Goal: Task Accomplishment & Management: Use online tool/utility

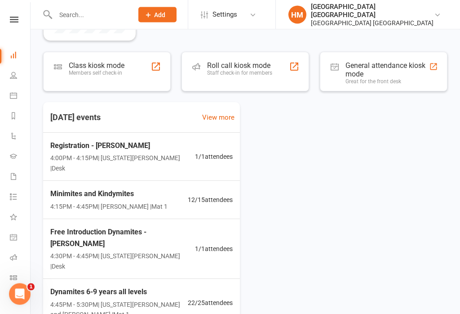
scroll to position [145, 0]
click at [89, 71] on div "Members self check-in" at bounding box center [97, 73] width 56 height 6
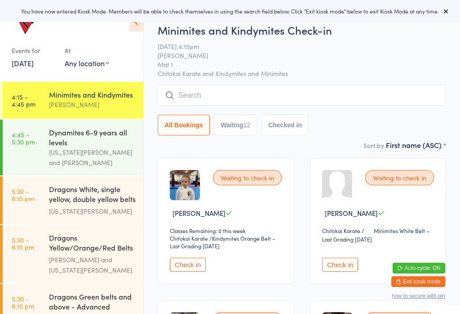
click at [445, 137] on div "Minimites and Kindymites Check-in [DATE] 4:15pm [PERSON_NAME] Mat 1 Chitokai Ka…" at bounding box center [302, 80] width 289 height 117
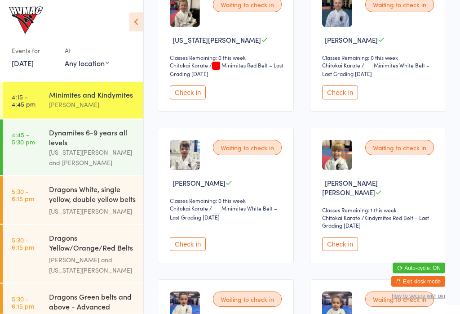
scroll to position [457, 0]
click at [286, 231] on div "Waiting to check in [PERSON_NAME] Classes Remaining: 0 this week Chitokai Karat…" at bounding box center [226, 196] width 136 height 135
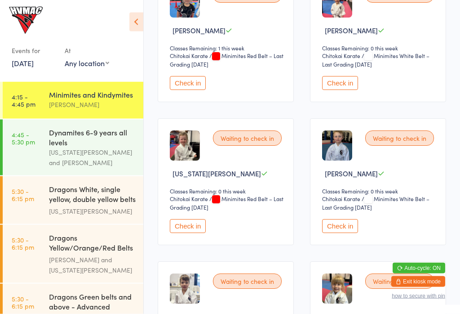
scroll to position [324, 0]
click at [342, 232] on button "Check in" at bounding box center [340, 226] width 36 height 14
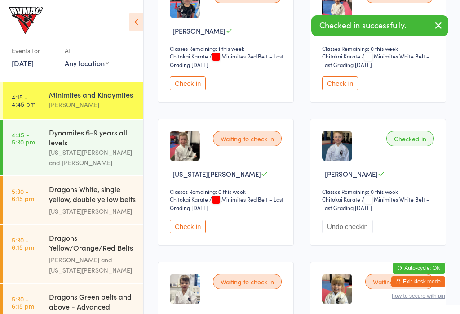
click at [104, 162] on div "[US_STATE][PERSON_NAME] and [PERSON_NAME]" at bounding box center [92, 157] width 87 height 21
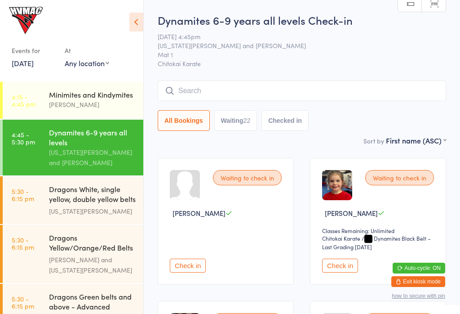
click at [342, 94] on input "search" at bounding box center [302, 90] width 289 height 21
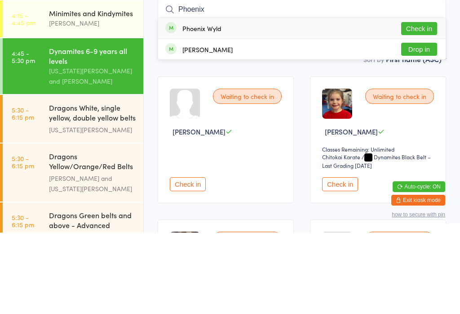
type input "Phoenix"
click at [421, 103] on button "Check in" at bounding box center [419, 109] width 36 height 13
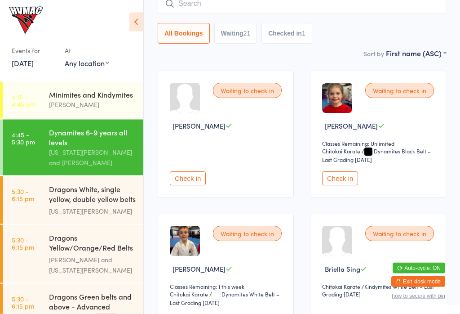
click at [104, 98] on div "Minimites and Kindymites" at bounding box center [92, 94] width 87 height 10
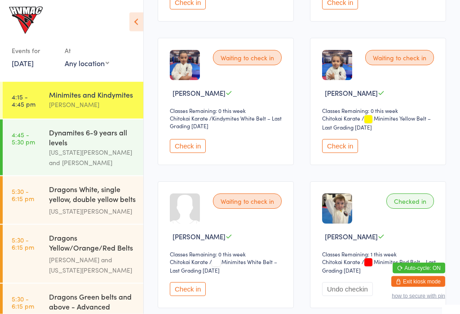
scroll to position [750, 0]
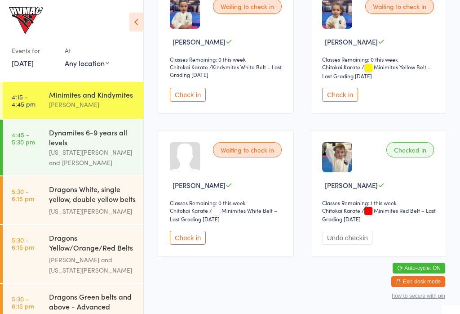
click at [190, 236] on button "Check in" at bounding box center [188, 238] width 36 height 14
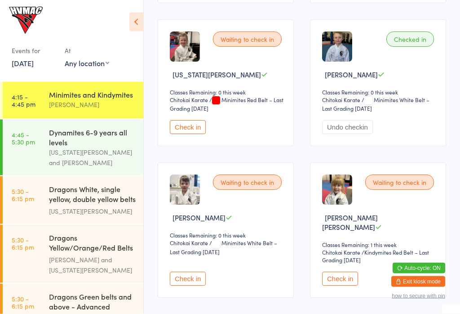
scroll to position [432, 0]
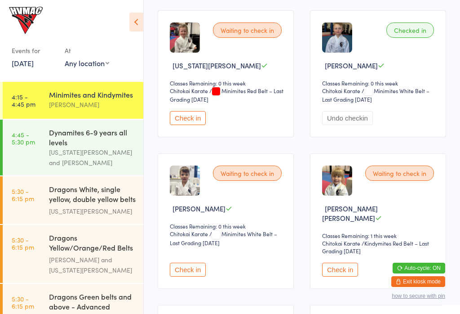
click at [434, 273] on button "Auto-cycle: ON" at bounding box center [419, 267] width 53 height 11
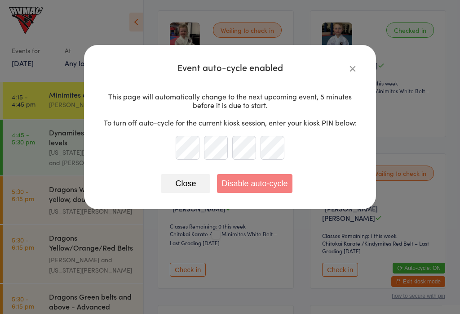
click at [183, 168] on div "Close Disable auto-cycle" at bounding box center [230, 180] width 256 height 26
click at [186, 183] on button "Close" at bounding box center [185, 183] width 49 height 19
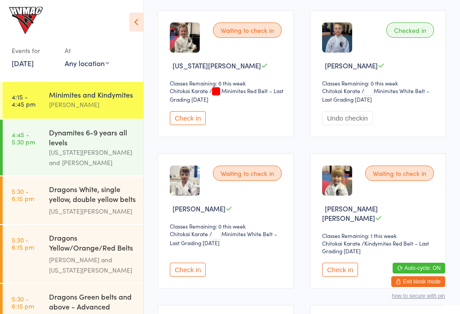
scroll to position [447, 0]
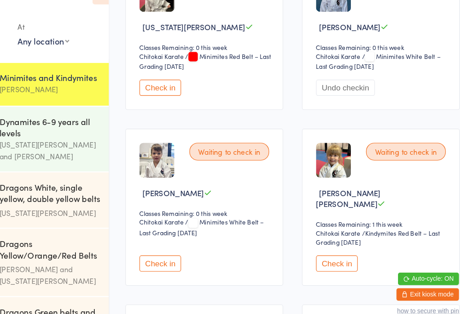
click at [322, 248] on button "Check in" at bounding box center [340, 255] width 36 height 14
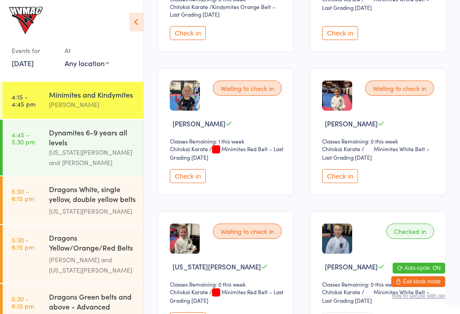
scroll to position [231, 0]
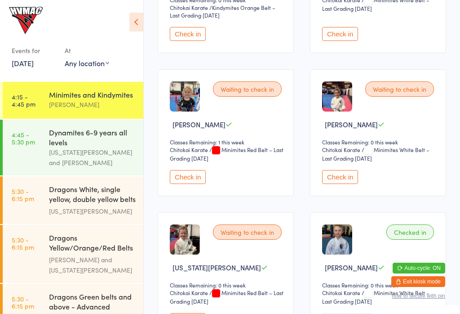
click at [360, 86] on div "Waiting to check in [PERSON_NAME] Classes Remaining: 0 this week Chitokai Karat…" at bounding box center [378, 132] width 136 height 127
click at [351, 97] on img at bounding box center [337, 96] width 30 height 30
click at [393, 91] on div "Waiting to check in" at bounding box center [399, 88] width 69 height 15
click at [400, 93] on div "Waiting to check in" at bounding box center [399, 88] width 69 height 15
click at [346, 184] on button "Check in" at bounding box center [340, 177] width 36 height 14
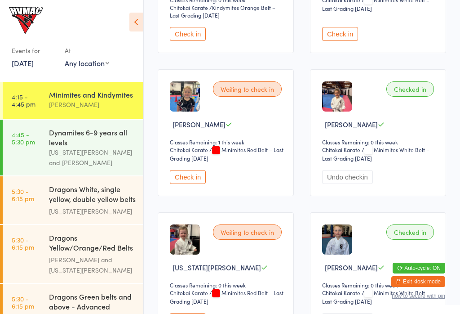
scroll to position [0, 0]
click at [94, 107] on div "[PERSON_NAME]" at bounding box center [92, 104] width 87 height 10
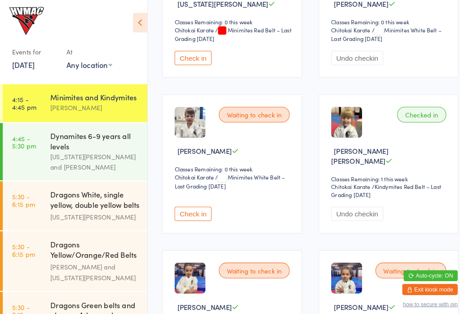
click at [196, 201] on button "Check in" at bounding box center [188, 208] width 36 height 14
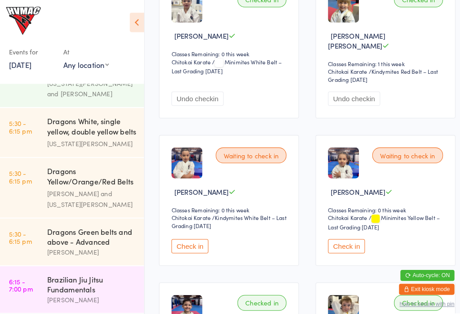
scroll to position [607, 0]
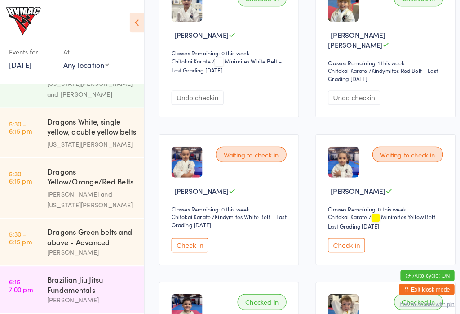
click at [192, 227] on div "Waiting to check in Mazdak Shahbazi Classes Remaining: 0 this week Chitokai Kar…" at bounding box center [226, 193] width 136 height 127
click at [355, 242] on button "Check in" at bounding box center [340, 238] width 36 height 14
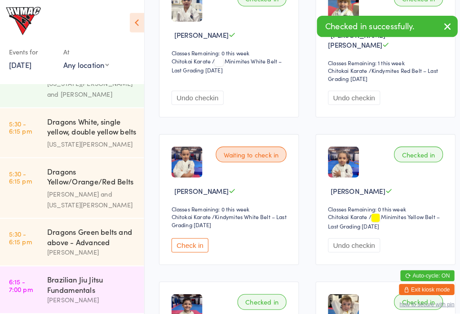
click at [178, 237] on button "Check in" at bounding box center [188, 238] width 36 height 14
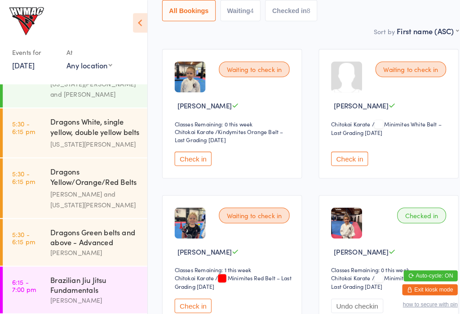
scroll to position [125, 0]
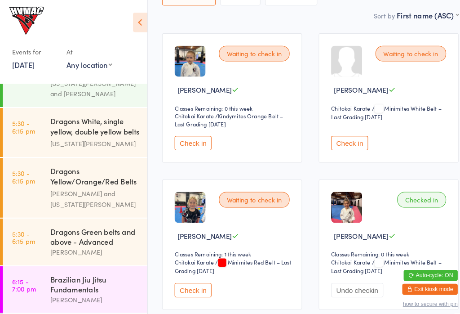
click at [194, 282] on button "Check in" at bounding box center [188, 282] width 36 height 14
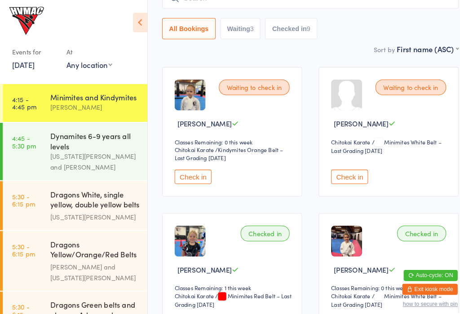
scroll to position [93, 0]
click at [80, 125] on div "Dynamites 6-9 years all levels Georgia Dearlove and Lesley Talbut" at bounding box center [96, 148] width 94 height 56
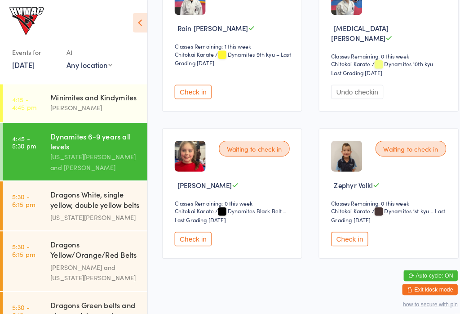
scroll to position [1625, 0]
click at [179, 232] on button "Check in" at bounding box center [188, 232] width 36 height 14
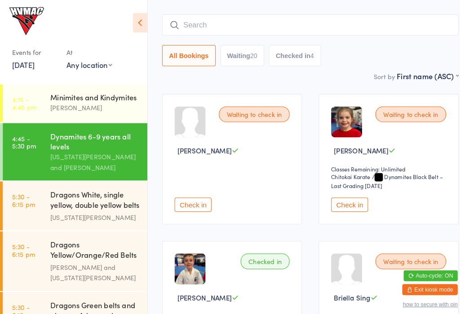
scroll to position [67, 0]
click at [338, 195] on button "Check in" at bounding box center [340, 199] width 36 height 14
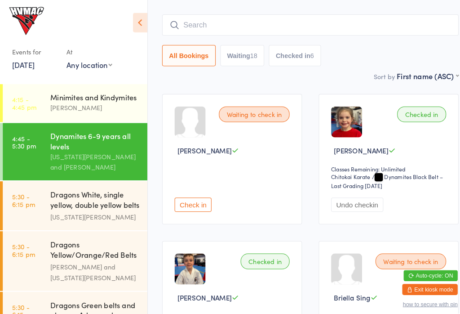
click at [419, 71] on select "First name (ASC) First name (DESC) Last name (ASC) Last name (DESC) Check in ti…" at bounding box center [416, 73] width 60 height 8
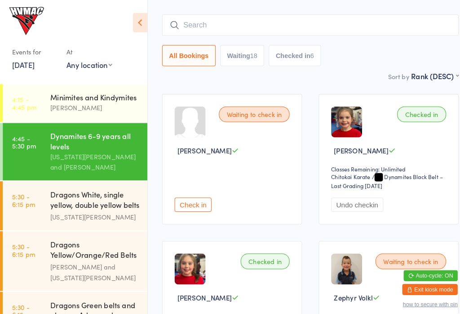
scroll to position [67, 0]
click at [375, 68] on div "Dynamites 6-9 years all levels Check-in 17 Sep 4:45pm Georgia Dearlove and Lesl…" at bounding box center [302, 7] width 289 height 123
click at [422, 76] on select "First name (ASC) First name (DESC) Last name (ASC) Last name (DESC) Check in ti…" at bounding box center [423, 73] width 46 height 8
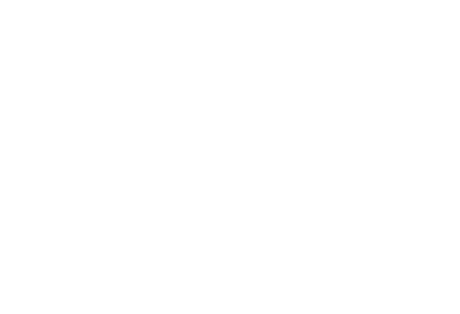
scroll to position [0, 0]
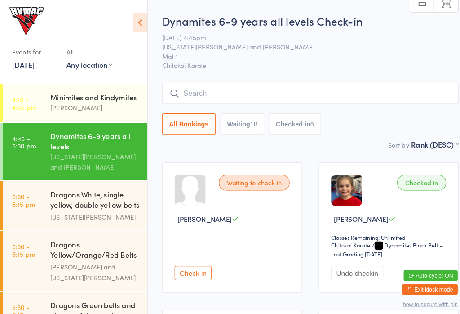
click at [424, 138] on select "First name (ASC) First name (DESC) Last name (ASC) Last name (DESC) Check in ti…" at bounding box center [423, 139] width 46 height 8
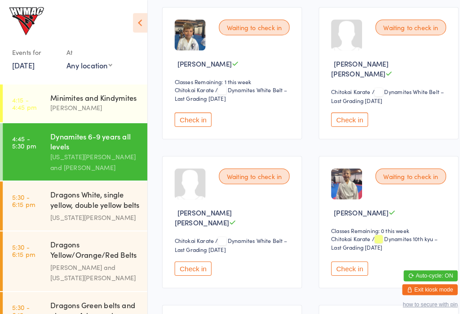
scroll to position [871, 0]
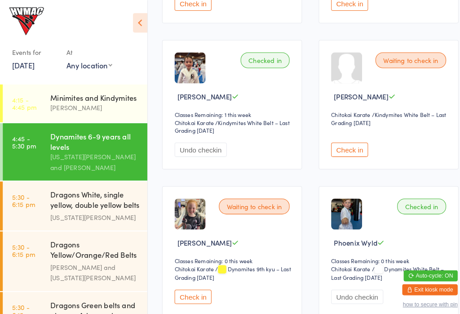
click at [196, 295] on button "Check in" at bounding box center [188, 288] width 36 height 14
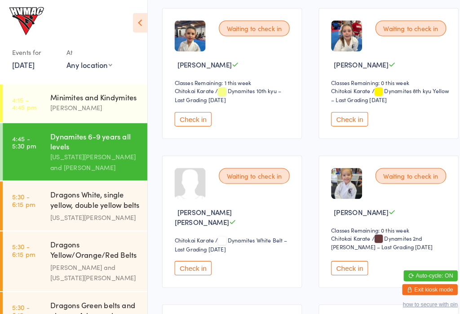
scroll to position [435, 0]
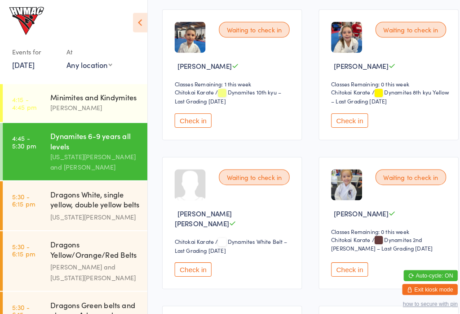
click at [349, 266] on button "Check in" at bounding box center [340, 262] width 36 height 14
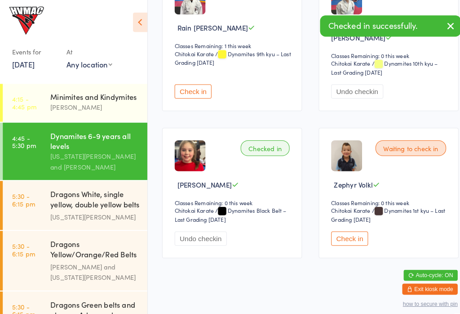
scroll to position [1625, 0]
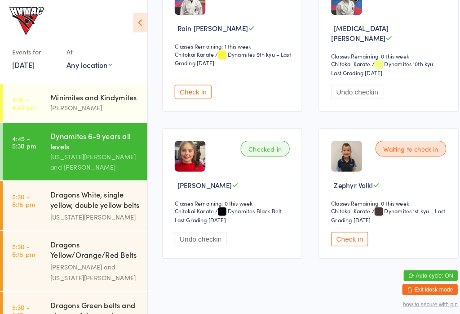
click at [351, 233] on button "Check in" at bounding box center [340, 232] width 36 height 14
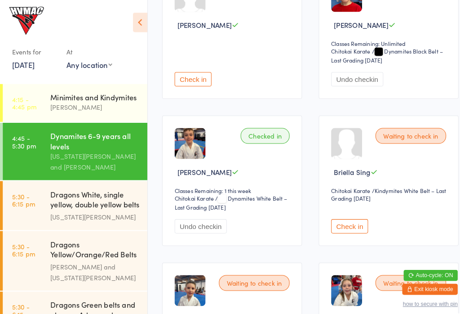
scroll to position [0, 0]
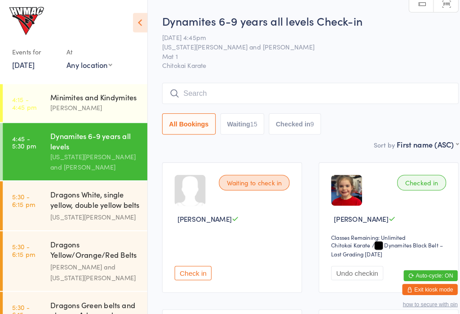
click at [417, 133] on div "Dynamites 6-9 years all levels Check-in 17 Sep 4:45pm Georgia Dearlove and Lesl…" at bounding box center [302, 74] width 289 height 123
click at [416, 139] on select "First name (ASC) First name (DESC) Last name (ASC) Last name (DESC) Check in ti…" at bounding box center [416, 139] width 60 height 8
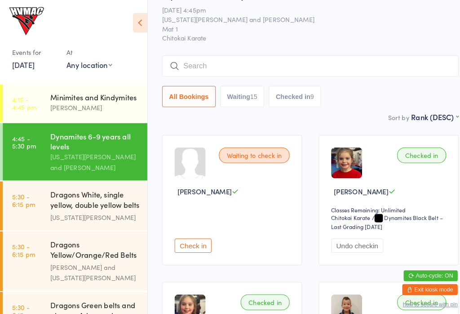
scroll to position [23, 0]
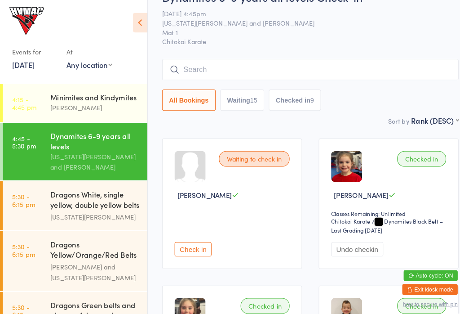
click at [426, 116] on select "First name (ASC) First name (DESC) Last name (ASC) Last name (DESC) Check in ti…" at bounding box center [423, 116] width 46 height 8
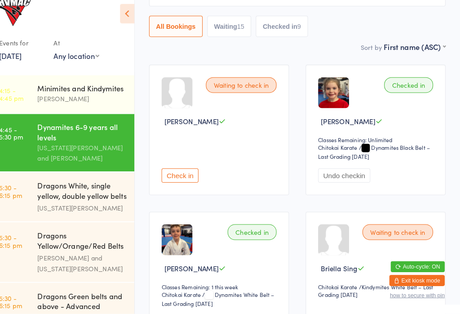
scroll to position [88, 0]
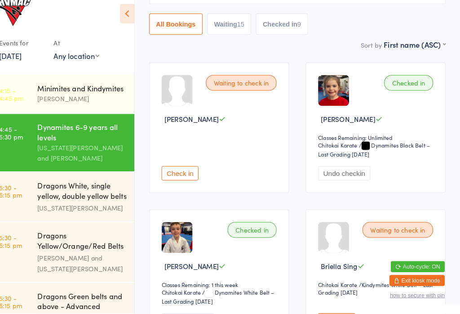
click at [433, 47] on select "First name (ASC) First name (DESC) Last name (ASC) Last name (DESC) Check in ti…" at bounding box center [416, 51] width 60 height 8
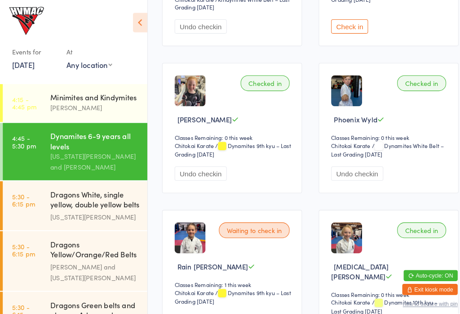
scroll to position [1390, 0]
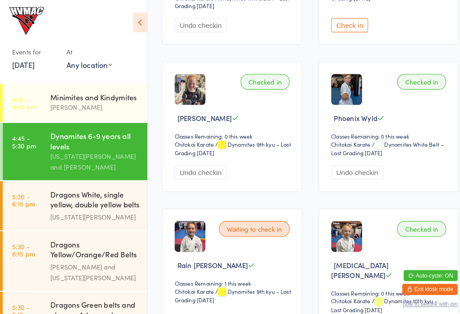
click at [254, 230] on div "Waiting to check in" at bounding box center [247, 222] width 69 height 15
click at [249, 228] on div "Waiting to check in" at bounding box center [247, 221] width 69 height 15
click at [196, 262] on span "Rain [PERSON_NAME]" at bounding box center [207, 257] width 69 height 9
click at [233, 222] on div "Waiting to check in Rain Schaad Classes Remaining: 1 this week Chitokai Karate …" at bounding box center [226, 270] width 136 height 136
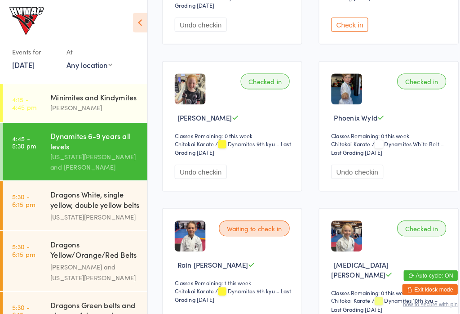
click at [241, 230] on div "Waiting to check in" at bounding box center [247, 221] width 69 height 15
click at [207, 262] on span "Rain [PERSON_NAME]" at bounding box center [207, 257] width 69 height 9
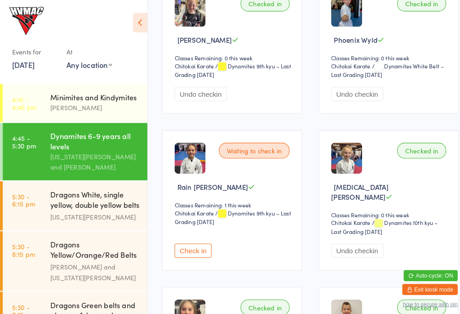
scroll to position [1464, 0]
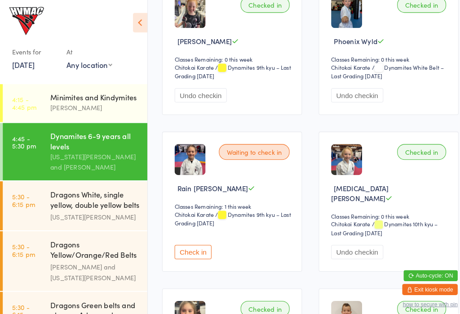
click at [186, 251] on button "Check in" at bounding box center [188, 245] width 36 height 14
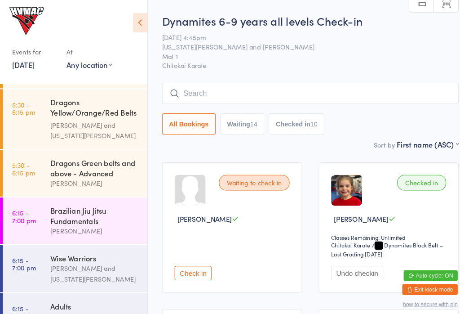
scroll to position [144, 0]
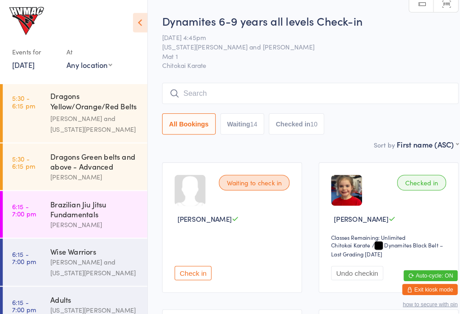
click at [10, 162] on link "5:30 - 6:15 pm Dragons Green belts and above - Advanced Lesley Talbut" at bounding box center [73, 161] width 141 height 45
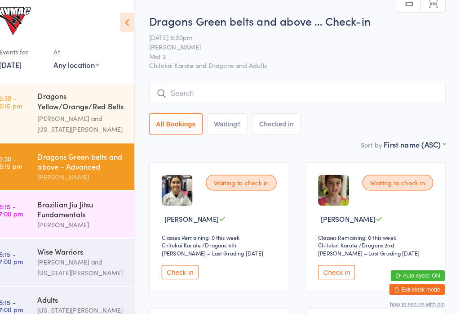
click at [211, 93] on input "search" at bounding box center [302, 90] width 289 height 21
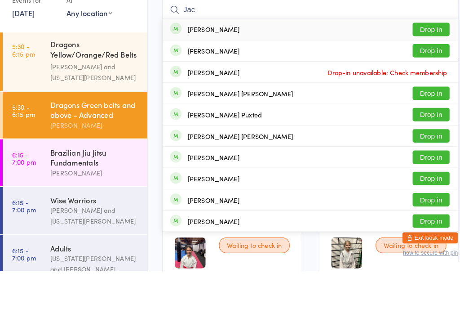
scroll to position [31, 0]
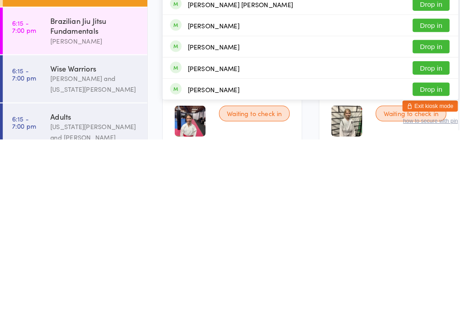
type input "Jac"
click at [410, 217] on button "Drop in" at bounding box center [419, 223] width 36 height 13
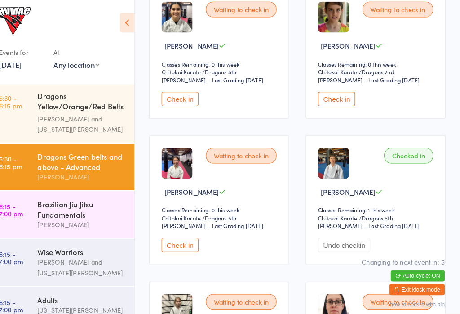
scroll to position [169, 0]
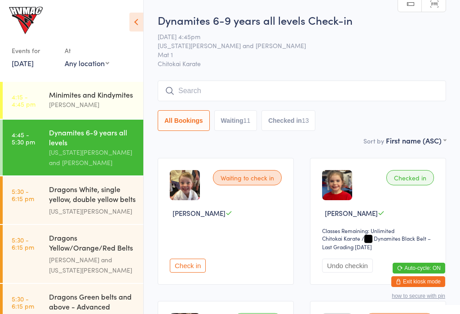
click at [246, 245] on div "Check in" at bounding box center [227, 251] width 115 height 42
click at [315, 98] on input "search" at bounding box center [302, 90] width 289 height 21
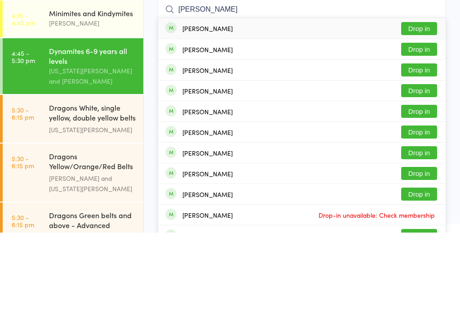
type input "Marce"
click at [417, 103] on button "Drop in" at bounding box center [419, 109] width 36 height 13
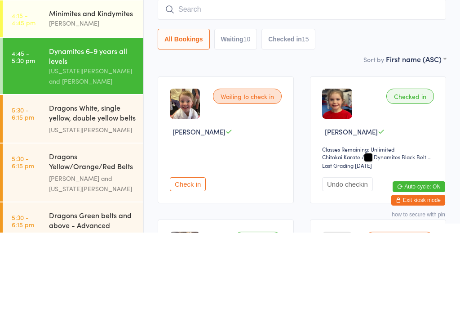
click at [383, 53] on div "Dynamites 6-9 years all levels Check-in 17 Sep 4:45pm Georgia Dearlove and Lesl…" at bounding box center [302, 74] width 289 height 123
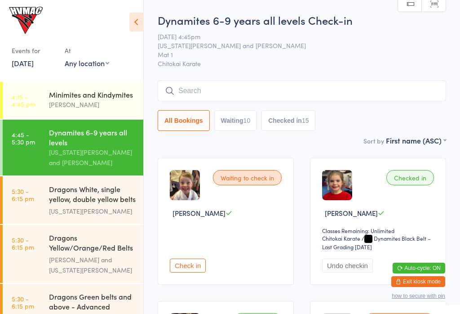
click at [185, 266] on button "Check in" at bounding box center [188, 265] width 36 height 14
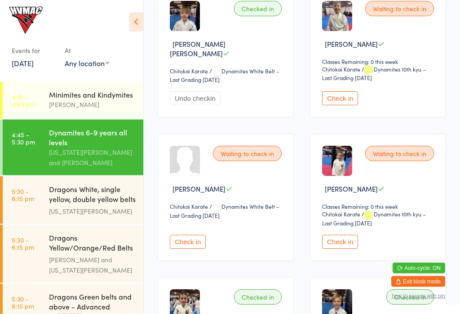
scroll to position [1028, 0]
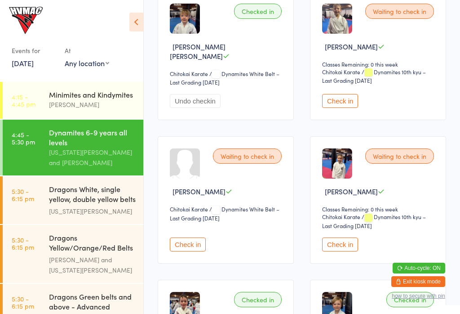
click at [339, 251] on button "Check in" at bounding box center [340, 244] width 36 height 14
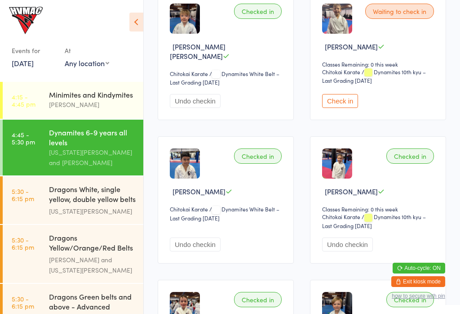
click at [91, 199] on div "Dragons White, single yellow, double yellow belts ..." at bounding box center [92, 195] width 87 height 22
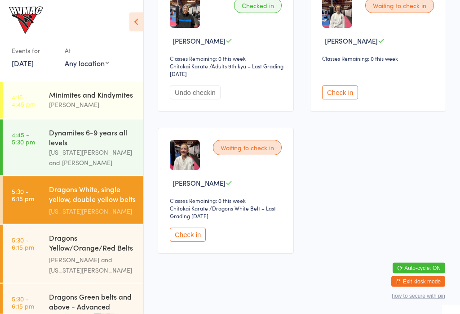
scroll to position [460, 0]
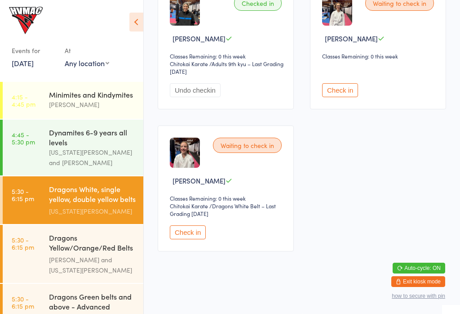
click at [77, 257] on div "[PERSON_NAME] and [US_STATE][PERSON_NAME]" at bounding box center [92, 264] width 87 height 21
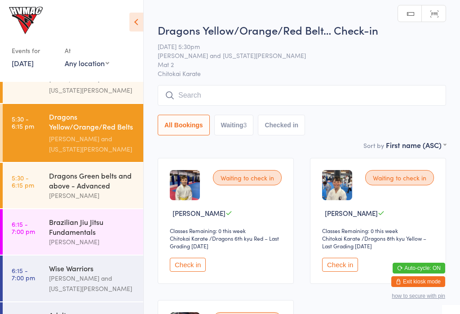
scroll to position [119, 0]
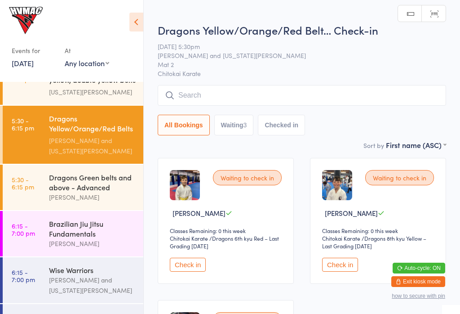
click at [78, 202] on div "[PERSON_NAME]" at bounding box center [92, 197] width 87 height 10
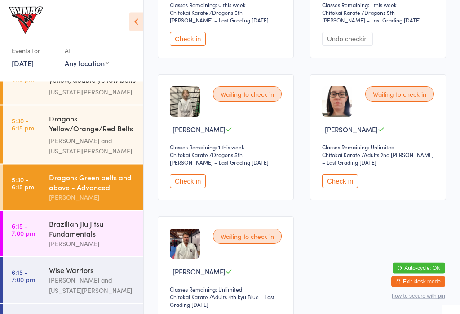
scroll to position [368, 0]
click at [89, 134] on div "Dragons Yellow/Orange/Red Belts - Intermediates" at bounding box center [92, 124] width 87 height 22
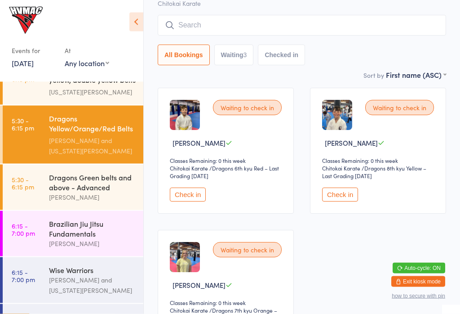
scroll to position [69, 0]
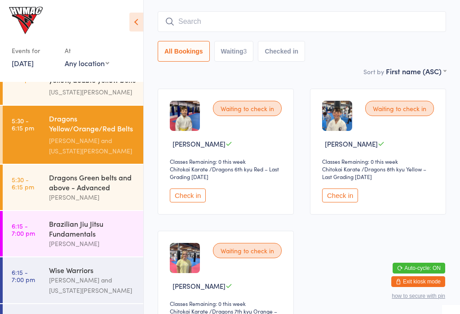
click at [106, 192] on div "Dragons Green belts and above - Advanced" at bounding box center [92, 182] width 87 height 20
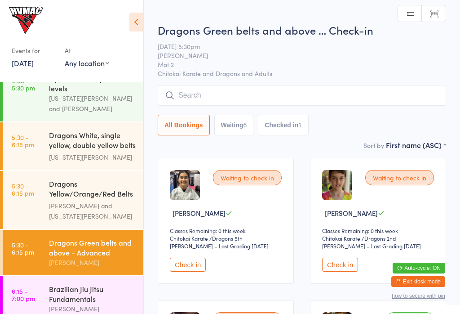
scroll to position [54, 0]
click at [93, 200] on div "Dragons Yellow/Orange/Red Belts - Intermediates" at bounding box center [92, 189] width 87 height 22
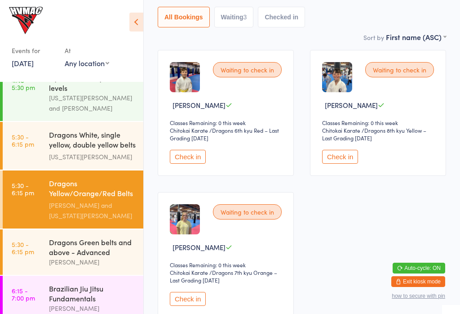
scroll to position [107, 0]
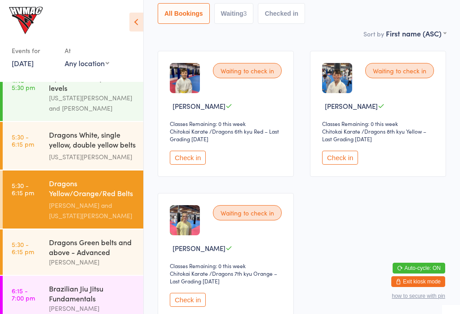
click at [93, 257] on div "Dragons Green belts and above - Advanced" at bounding box center [92, 247] width 87 height 20
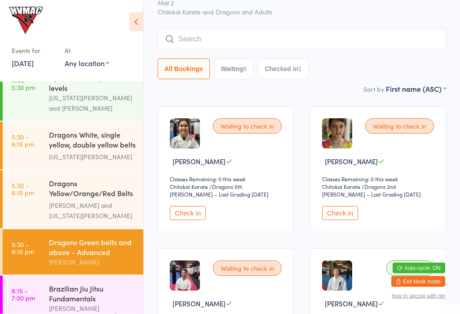
scroll to position [52, 0]
click at [402, 47] on input "search" at bounding box center [302, 38] width 289 height 21
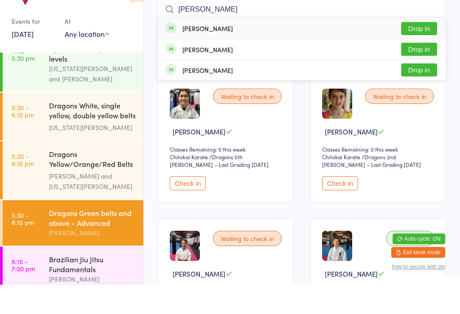
type input "Slade"
click at [424, 51] on button "Drop in" at bounding box center [419, 57] width 36 height 13
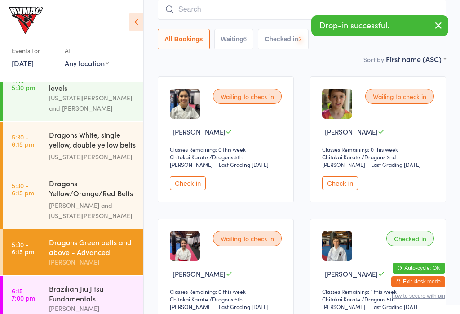
click at [253, 6] on input "search" at bounding box center [302, 9] width 289 height 21
type input "Dakota"
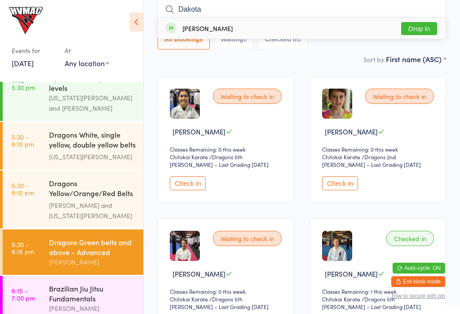
click at [424, 33] on button "Drop in" at bounding box center [419, 28] width 36 height 13
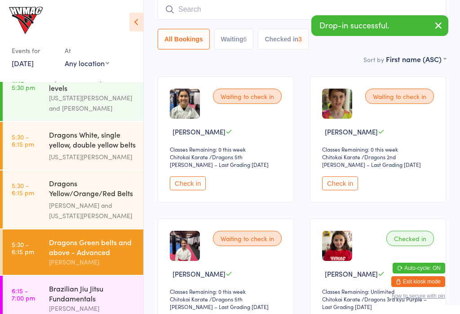
click at [102, 193] on div "Dragons Yellow/Orange/Red Belts - Intermediates" at bounding box center [92, 189] width 87 height 22
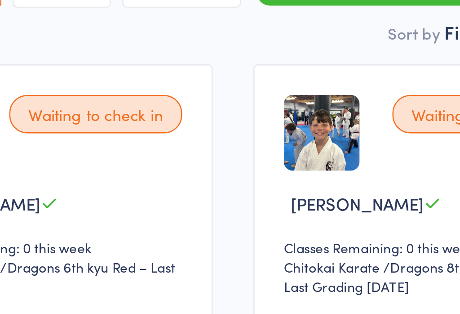
scroll to position [55, 0]
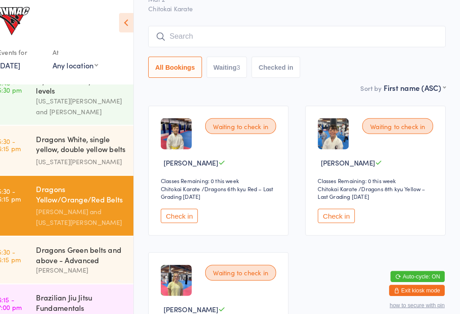
click at [91, 252] on div "Dragons Green belts and above - Advanced" at bounding box center [92, 247] width 87 height 20
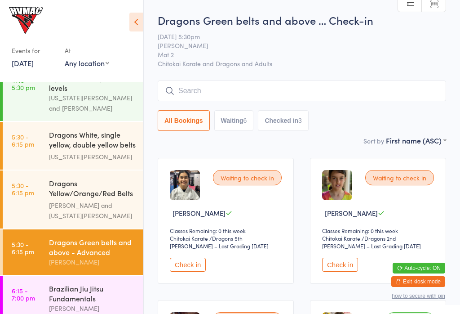
click at [88, 186] on div "Dragons Yellow/Orange/Red Belts - Intermediates" at bounding box center [92, 189] width 87 height 22
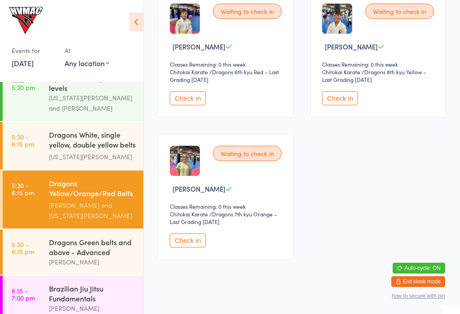
scroll to position [167, 0]
click at [80, 168] on div "Dragons White, single yellow, double yellow belts ... Georgia Dearlove" at bounding box center [96, 146] width 94 height 48
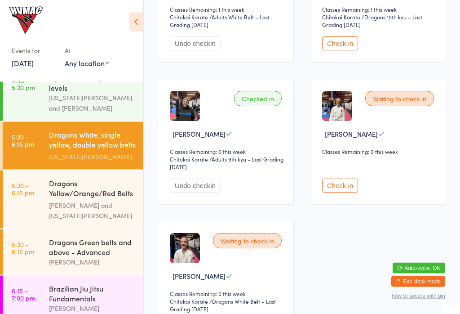
scroll to position [362, 0]
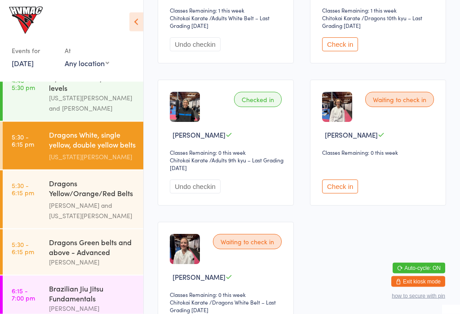
click at [76, 264] on div "[PERSON_NAME]" at bounding box center [92, 262] width 87 height 10
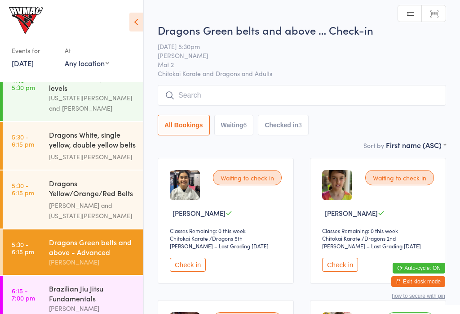
click at [74, 210] on div "[PERSON_NAME] and [US_STATE][PERSON_NAME]" at bounding box center [92, 210] width 87 height 21
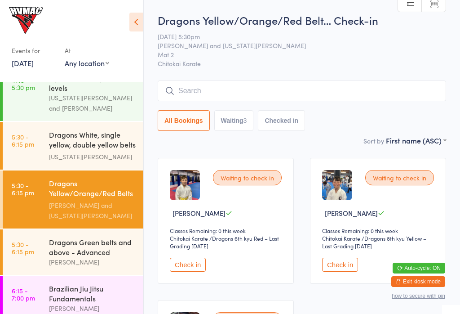
click at [92, 249] on div "Dragons Green belts and above - Advanced" at bounding box center [92, 247] width 87 height 20
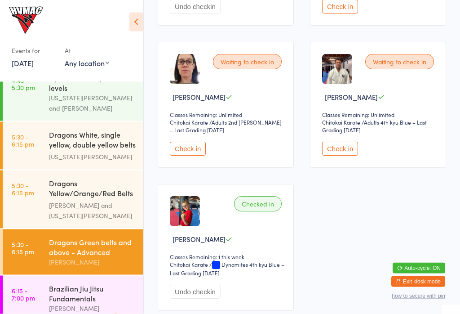
scroll to position [542, 0]
click at [183, 155] on button "Check in" at bounding box center [188, 149] width 36 height 14
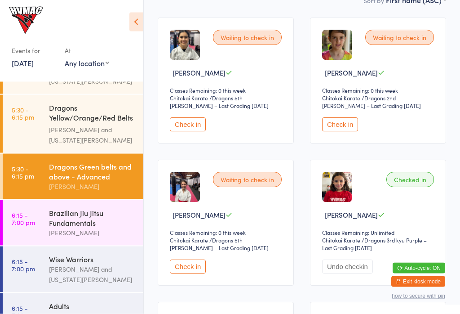
scroll to position [140, 0]
click at [186, 273] on button "Check in" at bounding box center [188, 266] width 36 height 14
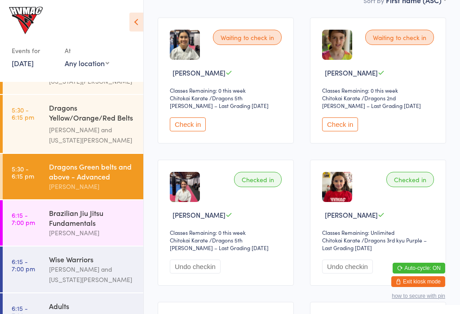
click at [177, 128] on button "Check in" at bounding box center [188, 124] width 36 height 14
click at [91, 120] on div "Dragons Yellow/Orange/Red Belts - Intermediates" at bounding box center [92, 113] width 87 height 22
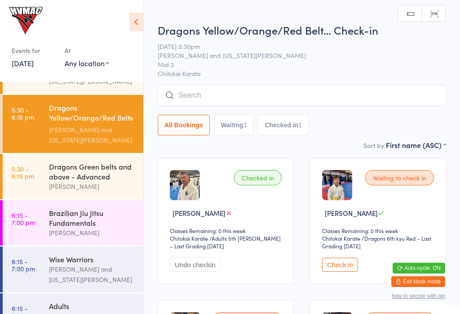
click at [267, 80] on div "Dragons Yellow/Orange/Red Belt… Check-in 17 Sep 5:30pm Lesley Talbut and Georgi…" at bounding box center [302, 80] width 289 height 117
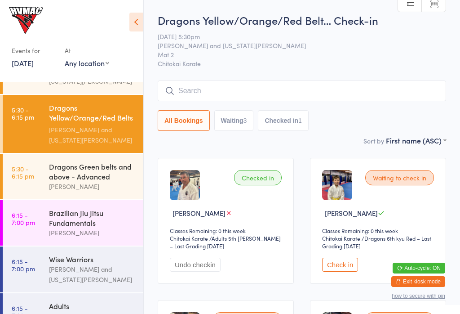
click at [224, 79] on div "Dragons Yellow/Orange/Red Belt… Check-in 17 Sep 5:30pm Lesley Talbut and Georgi…" at bounding box center [302, 74] width 289 height 123
click at [211, 83] on input "search" at bounding box center [302, 90] width 289 height 21
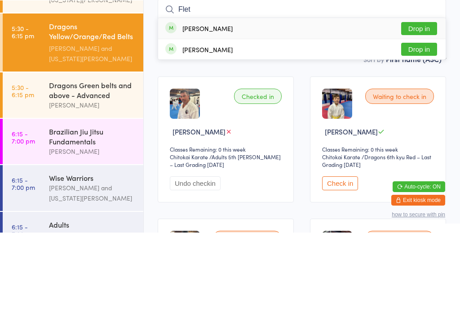
type input "Flet"
click at [415, 103] on button "Drop in" at bounding box center [419, 109] width 36 height 13
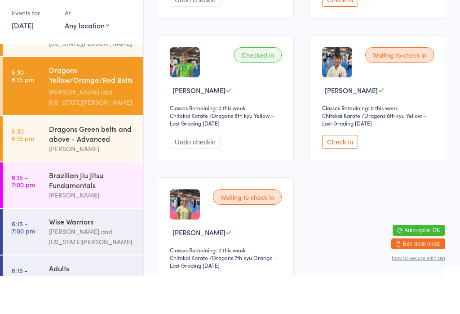
scroll to position [227, 0]
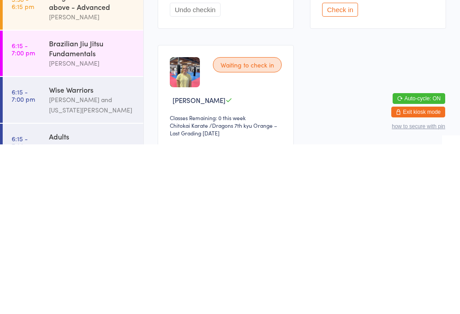
click at [360, 90] on div "Checked in Clint Puxted Classes Remaining: 0 this week Chitokai Karate Chitokai…" at bounding box center [302, 135] width 305 height 426
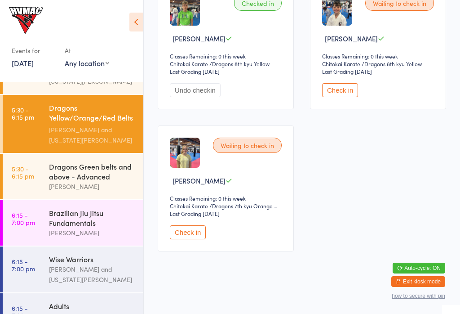
click at [102, 181] on div "Dragons Green belts and above - Advanced" at bounding box center [92, 171] width 87 height 20
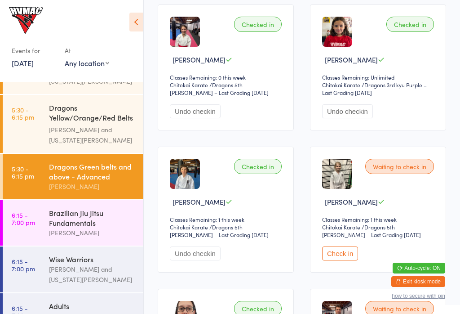
scroll to position [318, 0]
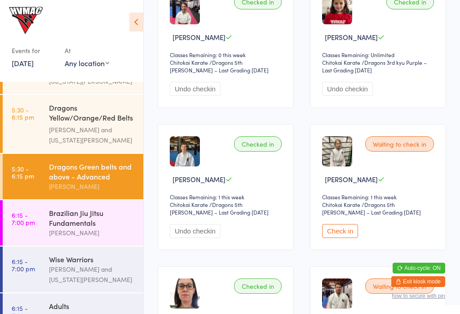
click at [344, 229] on div "Waiting to check in Kobie King Classes Remaining: 1 this week Chitokai Karate C…" at bounding box center [378, 187] width 136 height 126
click at [349, 232] on button "Check in" at bounding box center [340, 231] width 36 height 14
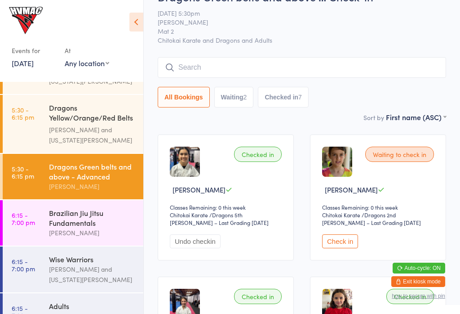
scroll to position [23, 0]
click at [80, 118] on div "Dragons Yellow/Orange/Red Belts - Intermediates" at bounding box center [92, 113] width 87 height 22
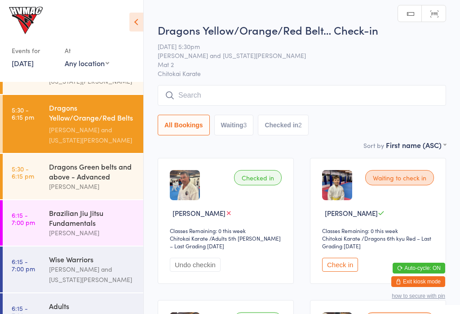
click at [346, 261] on button "Check in" at bounding box center [340, 264] width 36 height 14
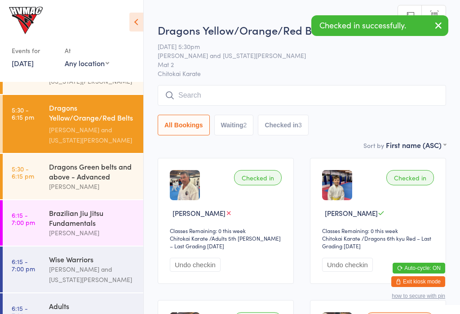
click at [116, 197] on div "Dragons Green belts and above - Advanced Lesley Talbut" at bounding box center [96, 176] width 94 height 45
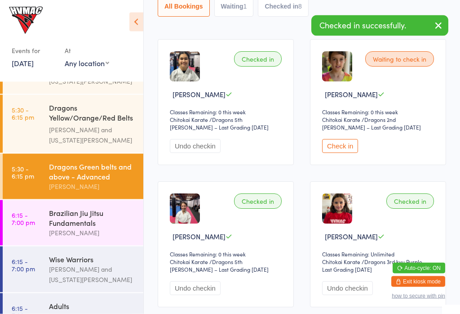
scroll to position [119, 0]
click at [351, 151] on button "Check in" at bounding box center [340, 146] width 36 height 14
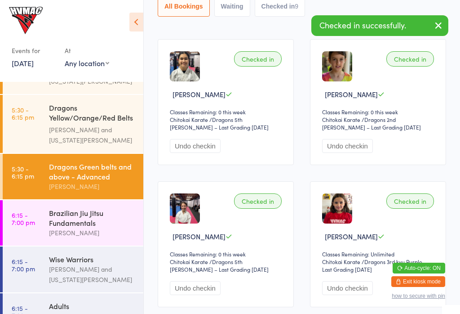
click at [27, 133] on link "5:30 - 6:15 pm Dragons Yellow/Orange/Red Belts - Intermediates Lesley Talbut an…" at bounding box center [73, 124] width 141 height 58
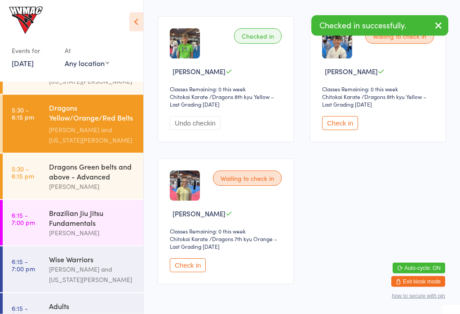
scroll to position [281, 0]
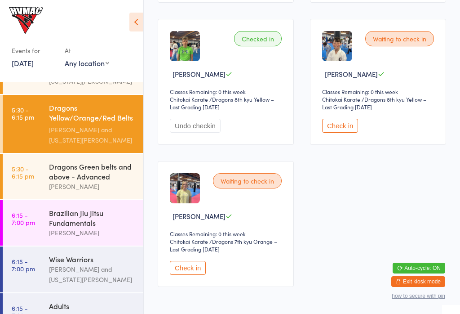
click at [86, 181] on div "Dragons Green belts and above - Advanced" at bounding box center [92, 171] width 87 height 20
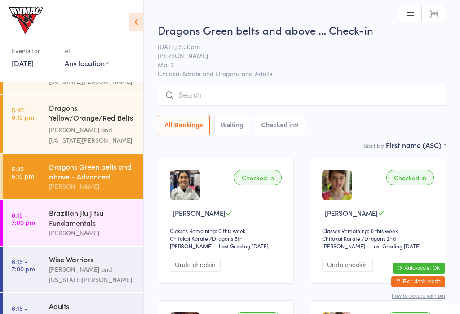
click at [142, 25] on icon at bounding box center [136, 22] width 14 height 19
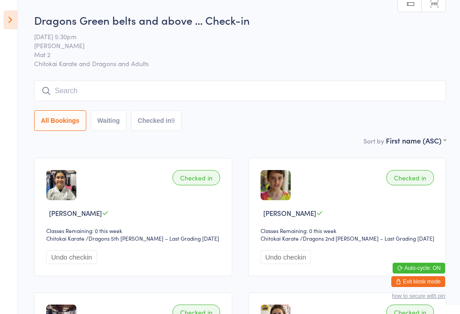
click at [4, 17] on icon at bounding box center [11, 19] width 14 height 19
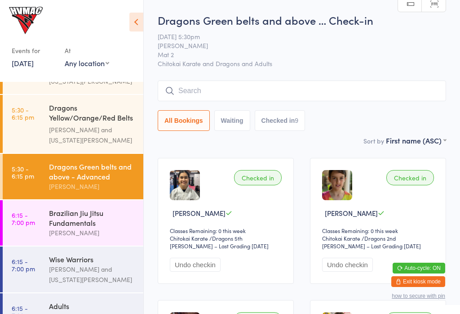
click at [95, 124] on div "Dragons Yellow/Orange/Red Belts - Intermediates" at bounding box center [92, 113] width 87 height 22
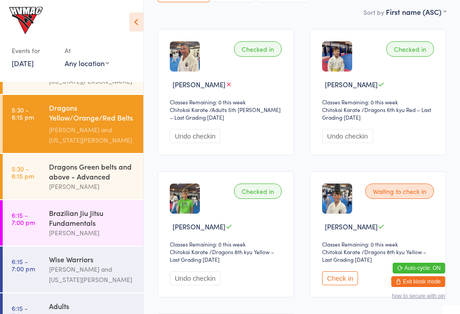
scroll to position [128, 0]
click at [341, 285] on button "Check in" at bounding box center [340, 278] width 36 height 14
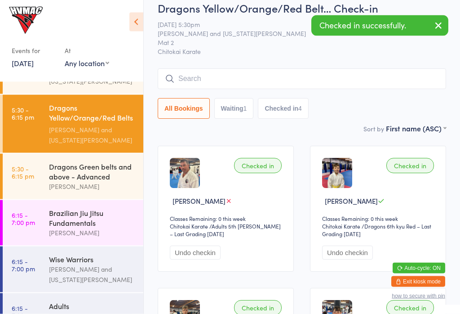
scroll to position [0, 0]
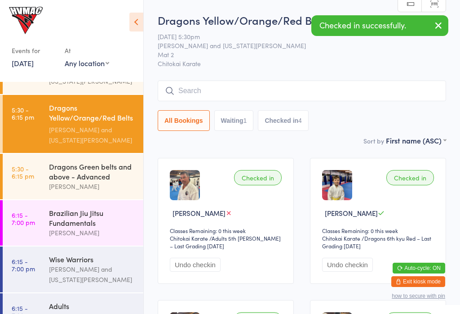
click at [79, 89] on div "Dragons White, single yellow, double yellow belts ... Georgia Dearlove" at bounding box center [96, 70] width 94 height 48
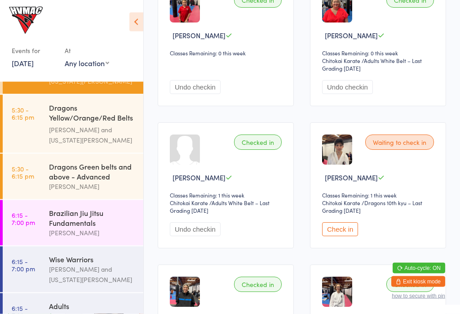
click at [343, 233] on button "Check in" at bounding box center [340, 229] width 36 height 14
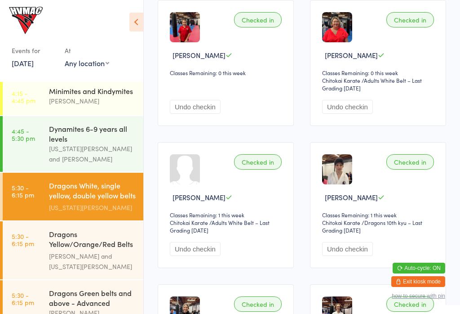
scroll to position [5, 0]
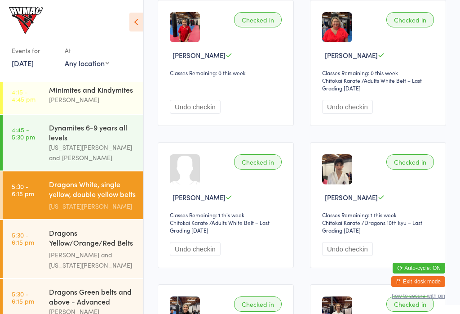
click at [75, 140] on div "Dynamites 6-9 years all levels" at bounding box center [92, 132] width 87 height 20
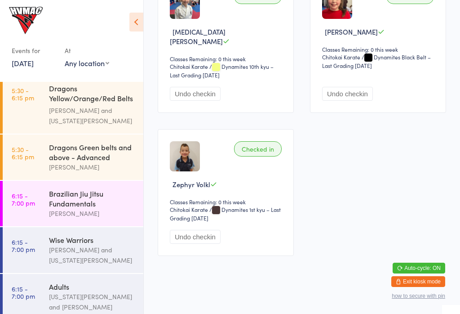
scroll to position [1761, 0]
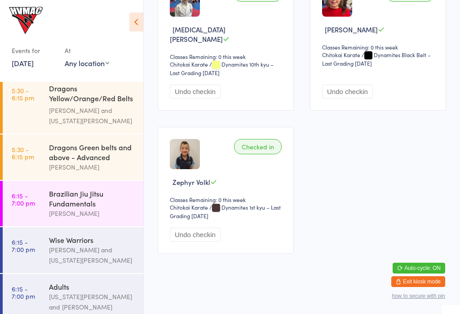
click at [62, 260] on div "[PERSON_NAME] and [US_STATE][PERSON_NAME]" at bounding box center [92, 254] width 87 height 21
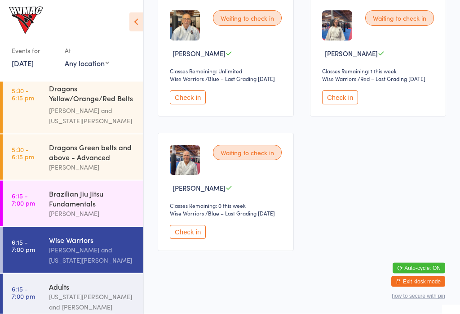
scroll to position [168, 0]
click at [58, 304] on div "[US_STATE][PERSON_NAME] and [PERSON_NAME]" at bounding box center [92, 301] width 87 height 21
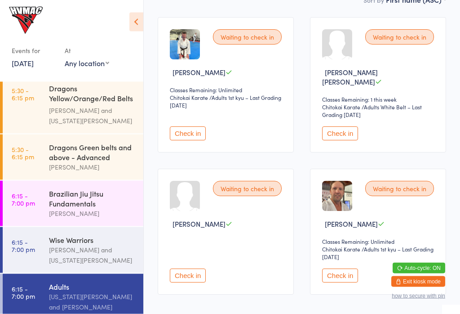
scroll to position [173, 0]
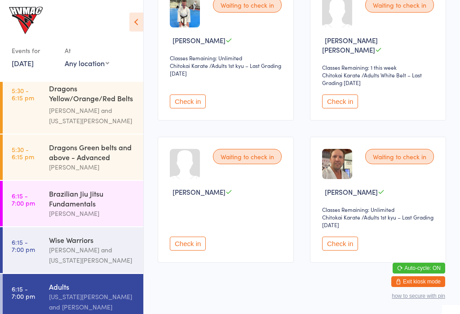
click at [338, 237] on button "Check in" at bounding box center [340, 243] width 36 height 14
click at [79, 244] on div "Wise Warriors" at bounding box center [92, 240] width 87 height 10
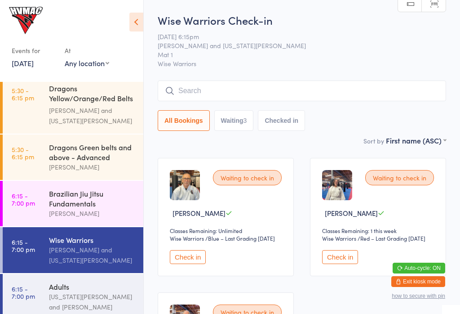
click at [203, 86] on input "search" at bounding box center [302, 90] width 289 height 21
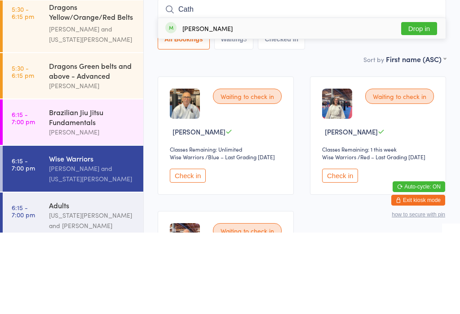
type input "Cath"
click at [426, 103] on button "Drop in" at bounding box center [419, 109] width 36 height 13
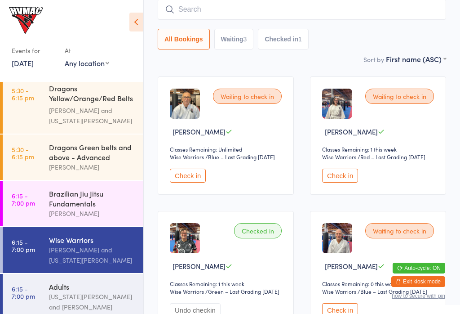
click at [345, 182] on button "Check in" at bounding box center [340, 176] width 36 height 14
click at [86, 200] on div "Brazilian Jiu Jitsu Fundamentals" at bounding box center [92, 198] width 87 height 20
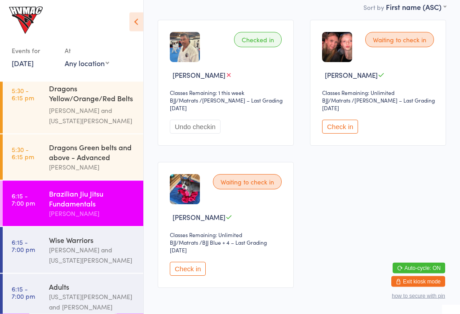
scroll to position [138, 0]
click at [345, 133] on button "Check in" at bounding box center [340, 127] width 36 height 14
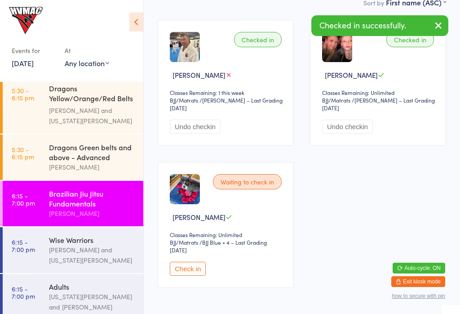
click at [190, 268] on button "Check in" at bounding box center [188, 269] width 36 height 14
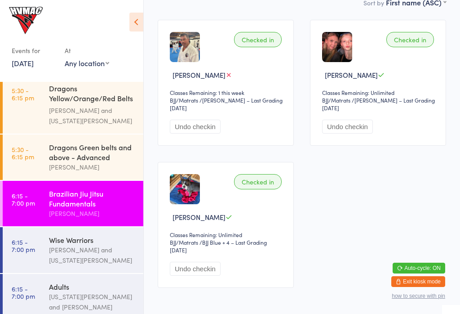
click at [108, 238] on div "Wise Warriors Lesley Talbut and Georgia Dearlove" at bounding box center [96, 250] width 94 height 46
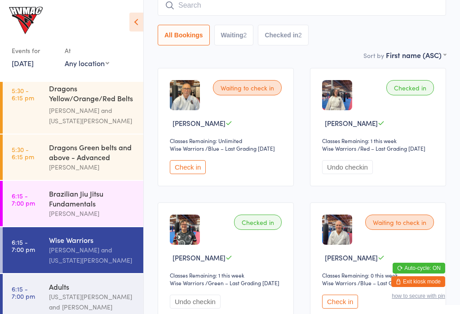
scroll to position [97, 0]
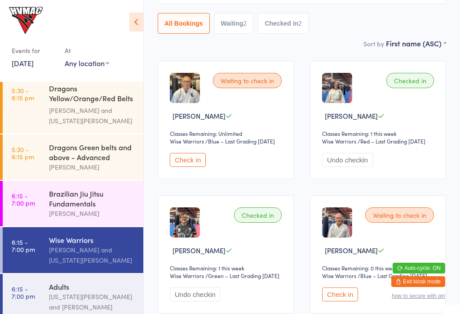
click at [337, 301] on button "Check in" at bounding box center [340, 294] width 36 height 14
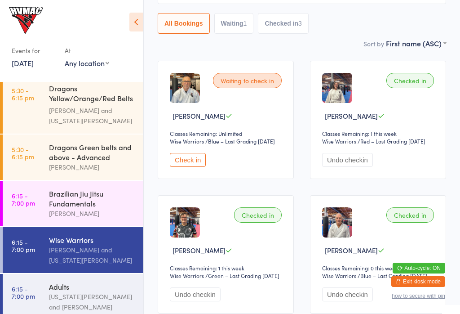
click at [68, 291] on div "Adults" at bounding box center [92, 286] width 87 height 10
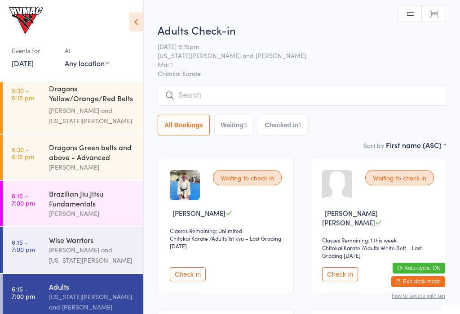
click at [185, 267] on button "Check in" at bounding box center [188, 274] width 36 height 14
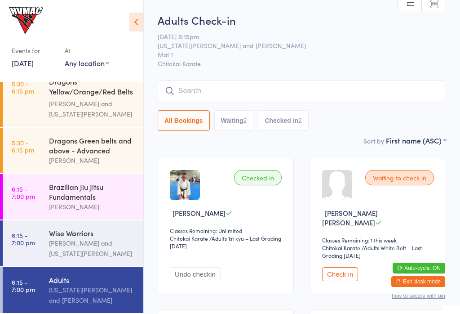
scroll to position [163, 0]
click at [45, 186] on link "6:15 - 7:00 pm Brazilian Jiu Jitsu Fundamentals Lesley Talbut" at bounding box center [73, 196] width 141 height 45
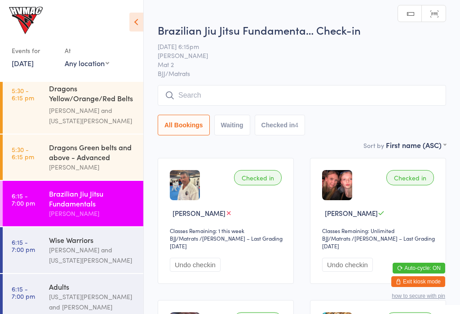
click at [388, 101] on input "search" at bounding box center [302, 95] width 289 height 21
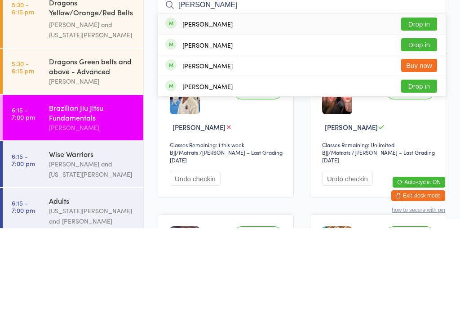
type input "Dan"
click at [422, 124] on button "Drop in" at bounding box center [419, 130] width 36 height 13
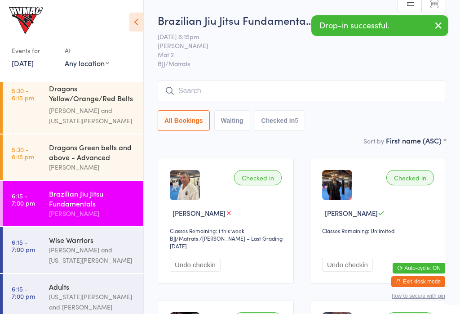
click at [138, 16] on icon at bounding box center [136, 22] width 14 height 19
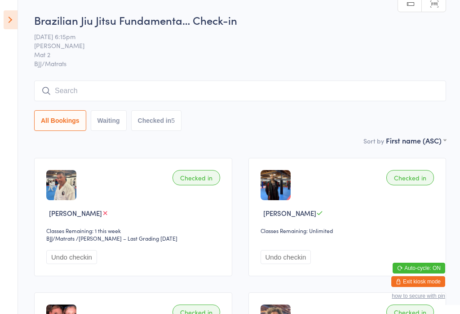
click at [12, 22] on icon at bounding box center [11, 19] width 14 height 19
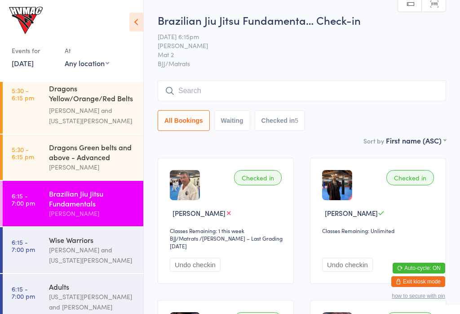
click at [64, 263] on div "[PERSON_NAME] and [US_STATE][PERSON_NAME]" at bounding box center [92, 254] width 87 height 21
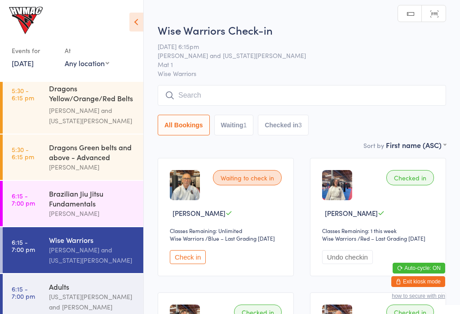
click at [183, 264] on button "Check in" at bounding box center [188, 257] width 36 height 14
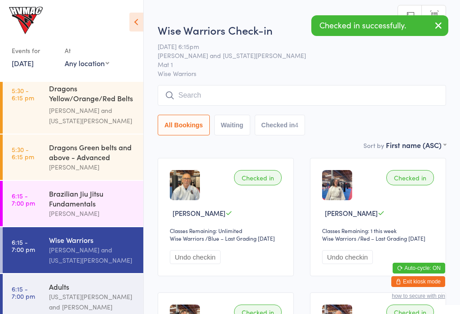
scroll to position [70, 0]
